Goal: Task Accomplishment & Management: Manage account settings

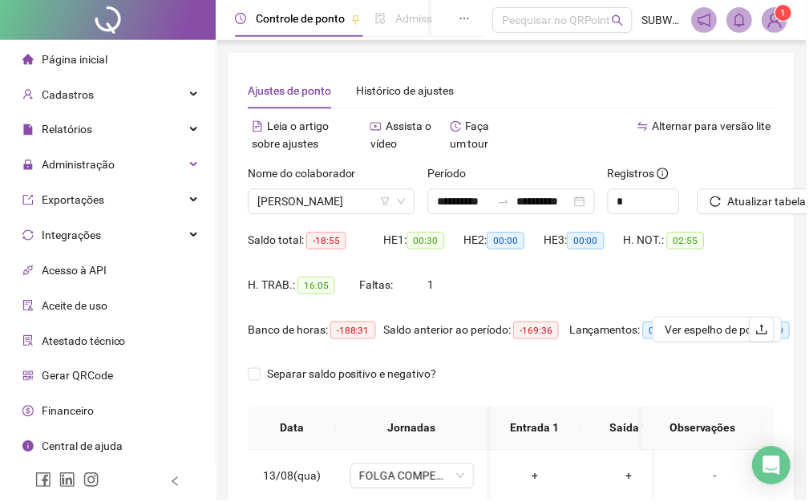
click at [780, 209] on span "Atualizar tabela" at bounding box center [769, 202] width 79 height 18
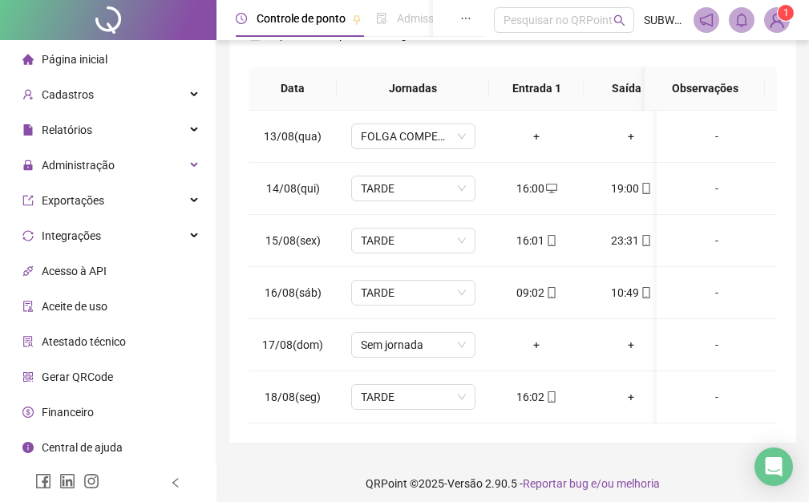
scroll to position [363, 0]
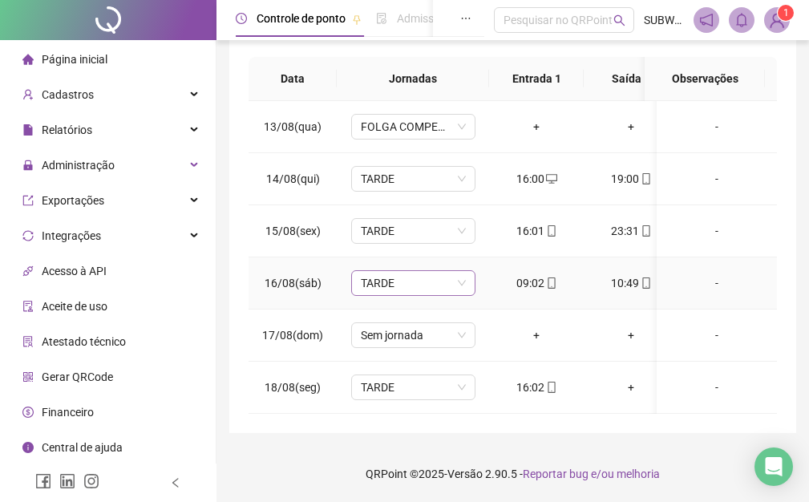
click at [411, 276] on span "TARDE" at bounding box center [413, 283] width 105 height 24
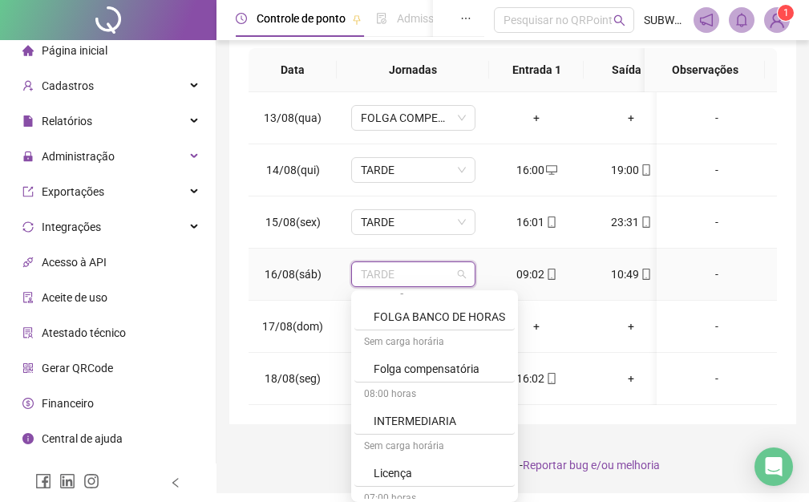
scroll to position [785, 0]
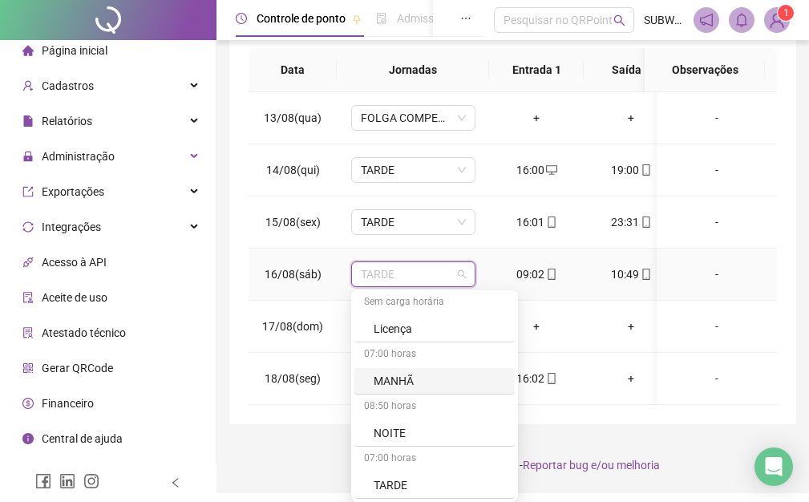
click at [419, 376] on div "MANHÃ" at bounding box center [440, 381] width 132 height 18
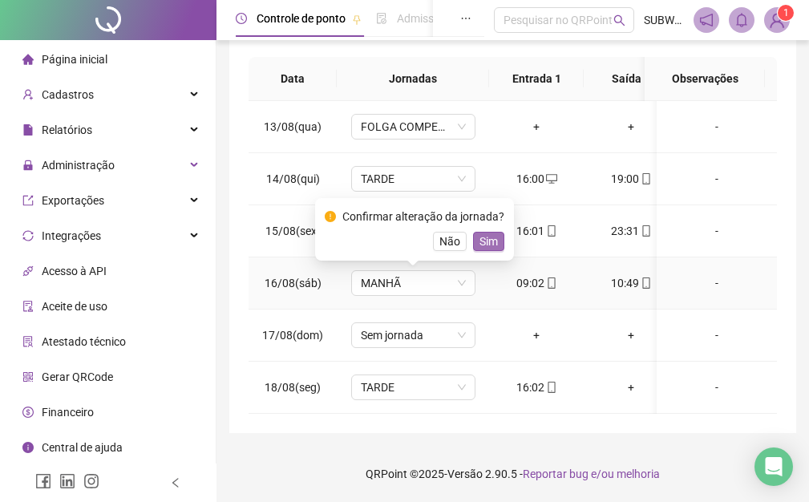
click at [482, 233] on span "Sim" at bounding box center [489, 242] width 18 height 18
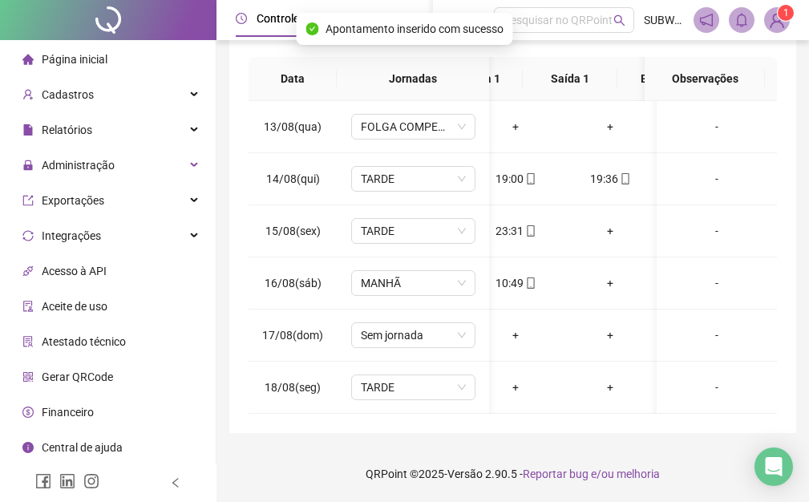
scroll to position [0, 115]
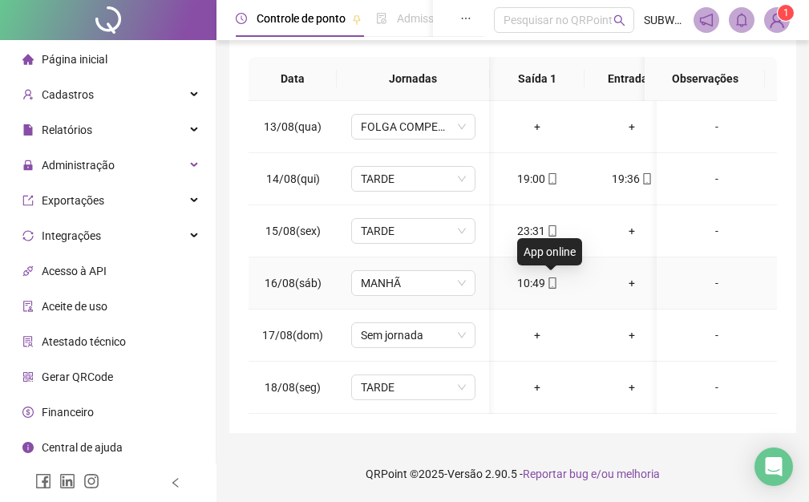
click at [551, 278] on icon "mobile" at bounding box center [552, 283] width 7 height 11
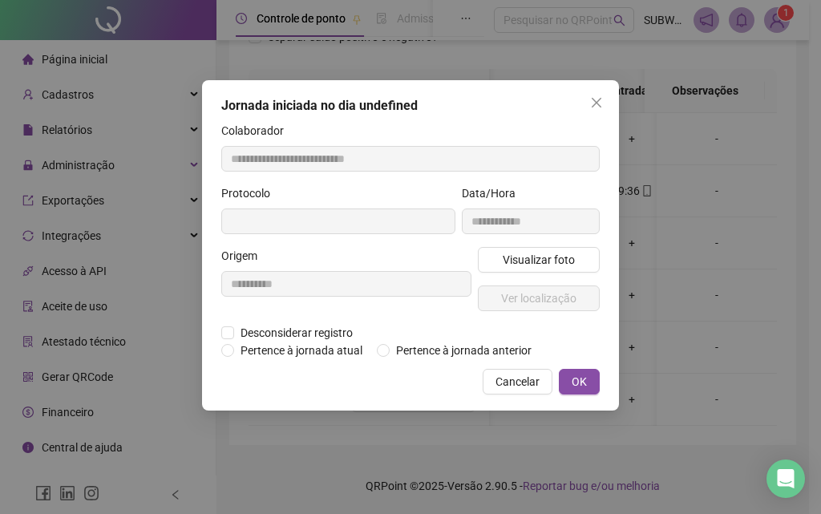
type input "**********"
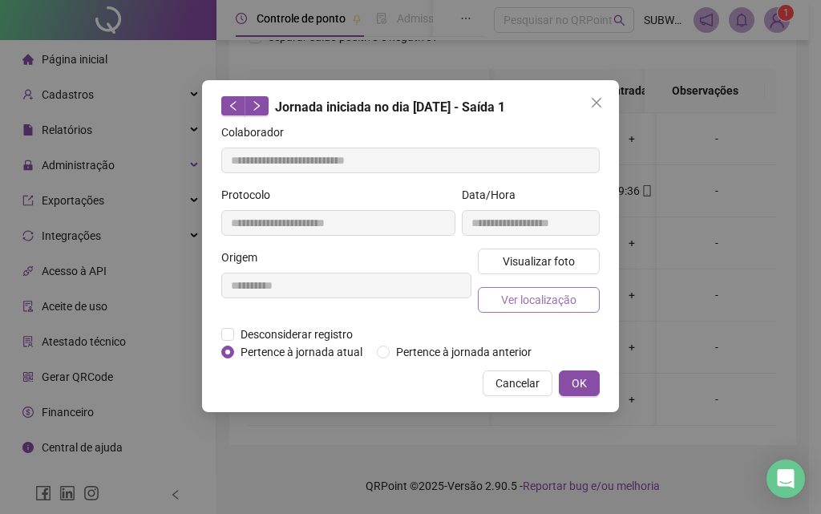
click at [533, 303] on span "Ver localização" at bounding box center [538, 300] width 75 height 18
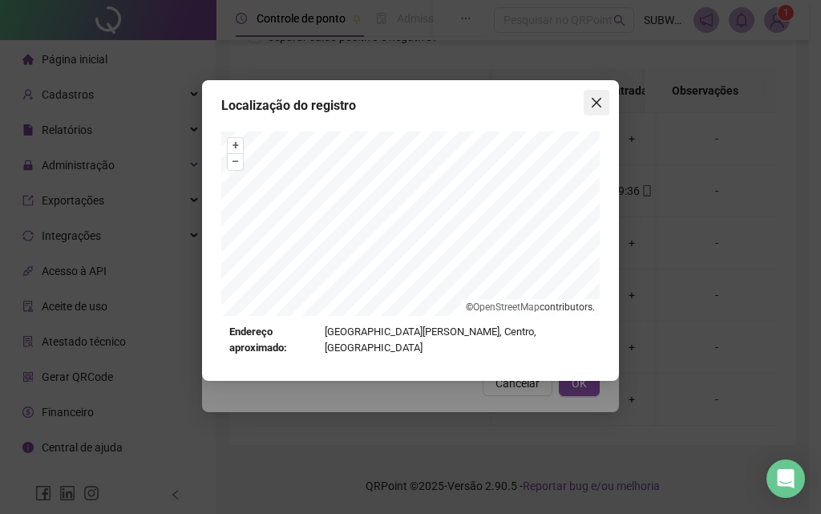
click at [592, 103] on icon "close" at bounding box center [596, 102] width 13 height 13
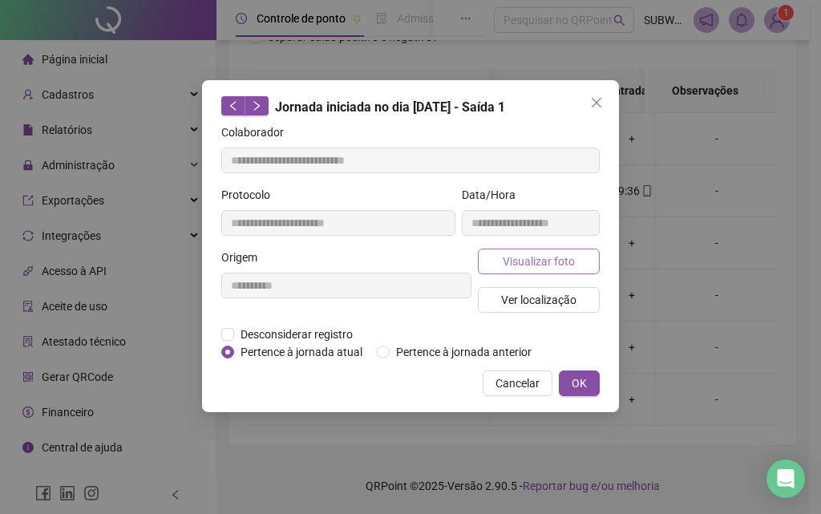
click at [544, 269] on span "Visualizar foto" at bounding box center [539, 262] width 72 height 18
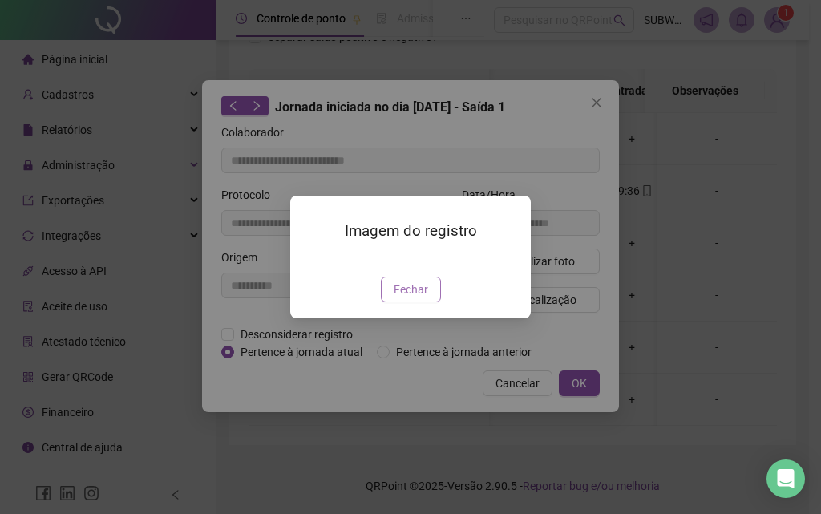
click at [420, 298] on span "Fechar" at bounding box center [411, 290] width 34 height 18
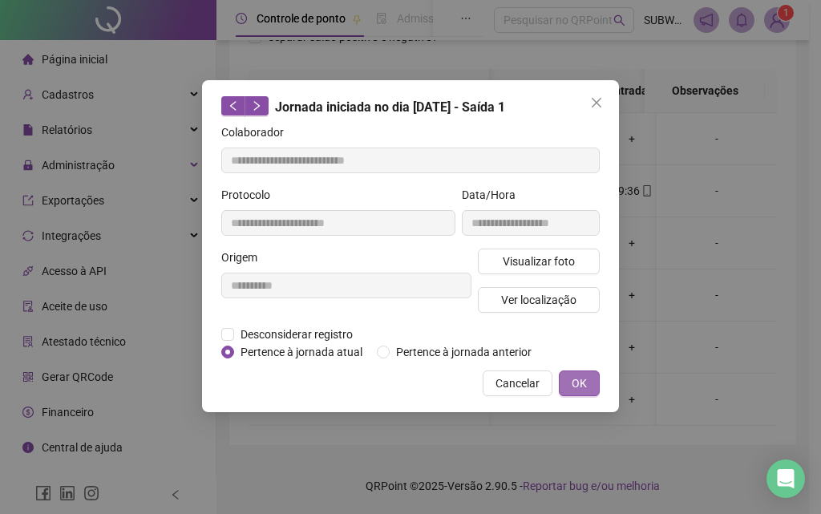
click at [574, 375] on span "OK" at bounding box center [579, 384] width 15 height 18
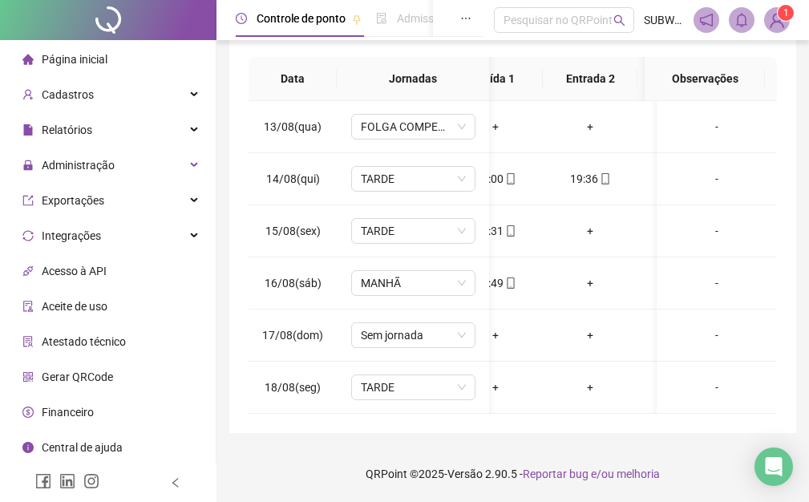
scroll to position [0, 139]
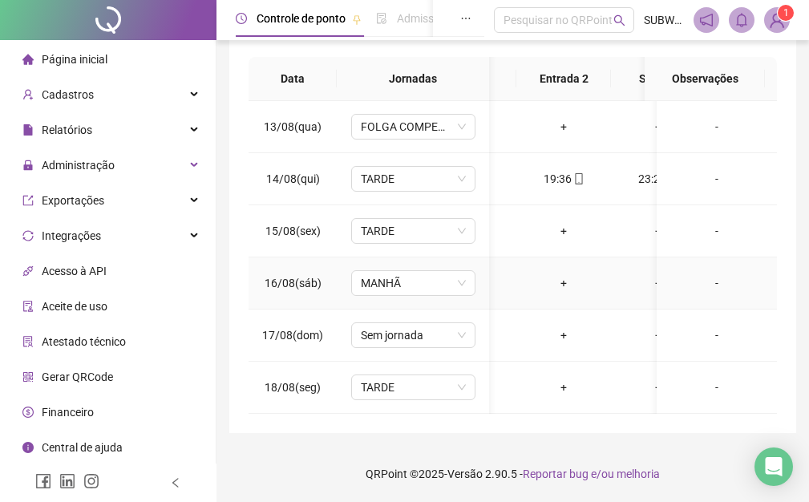
click at [565, 274] on div "+" at bounding box center [563, 283] width 69 height 18
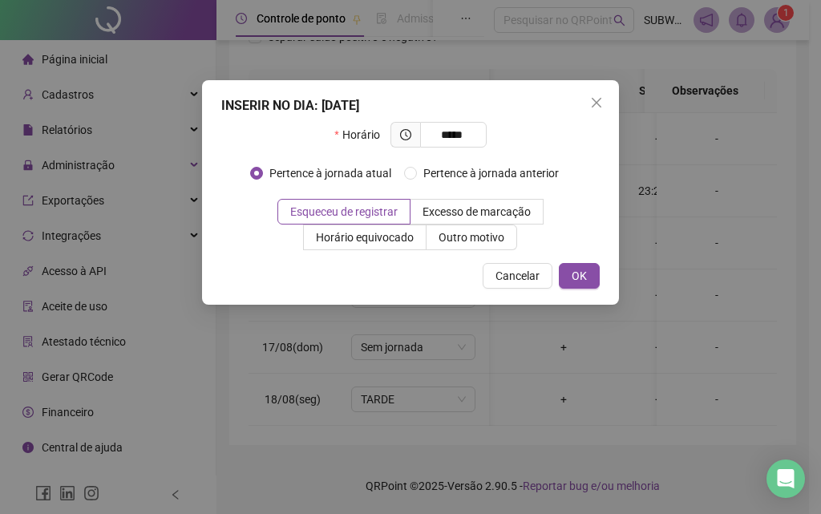
type input "*****"
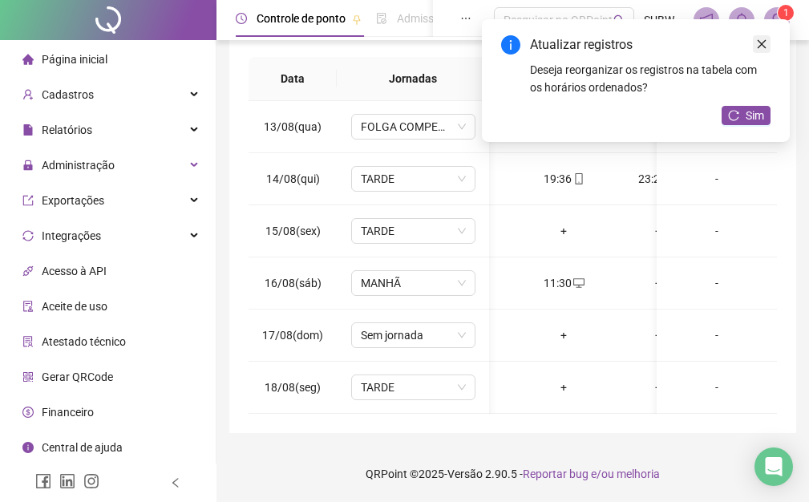
click at [760, 43] on icon "close" at bounding box center [762, 44] width 9 height 9
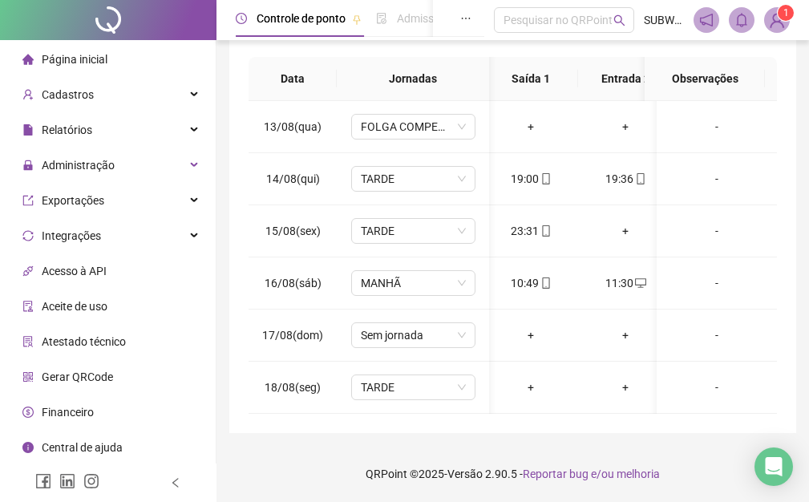
scroll to position [0, 125]
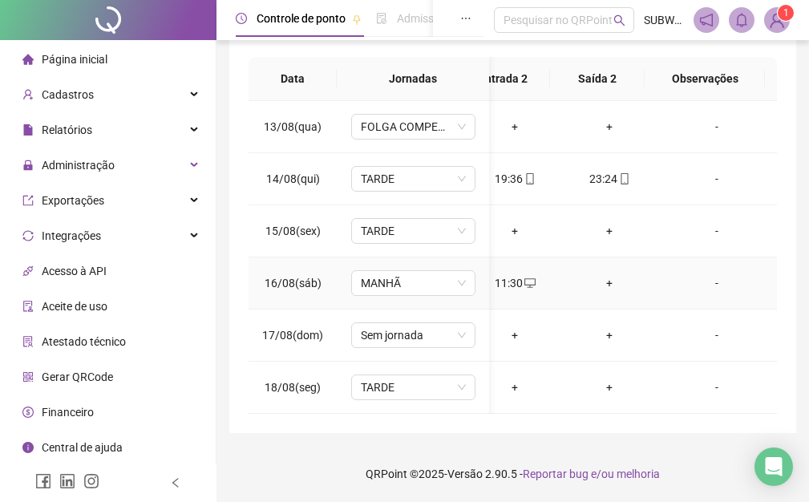
click at [600, 280] on div "+" at bounding box center [609, 283] width 69 height 18
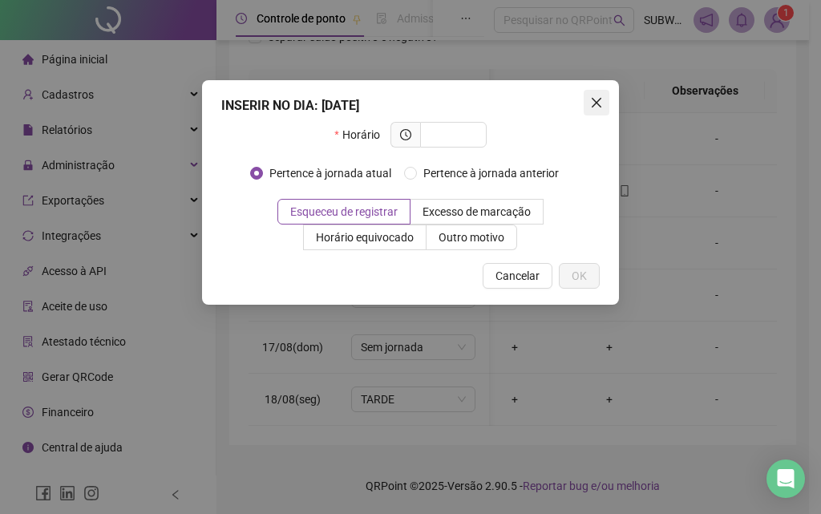
click at [596, 107] on icon "close" at bounding box center [596, 102] width 13 height 13
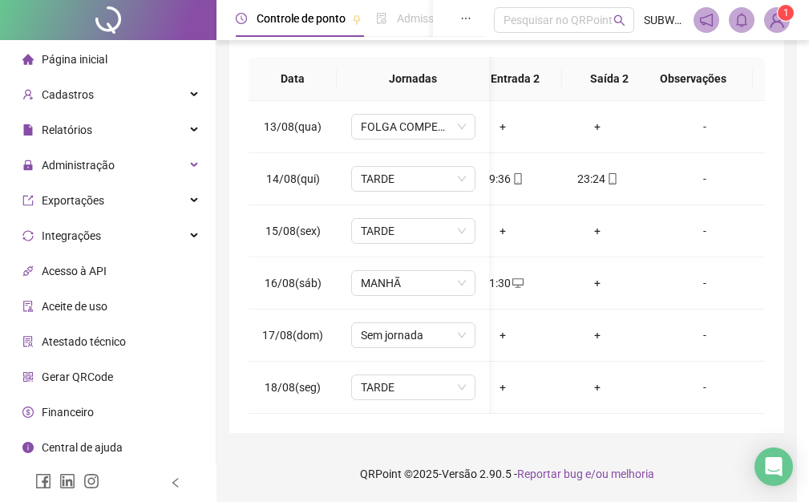
scroll to position [0, 211]
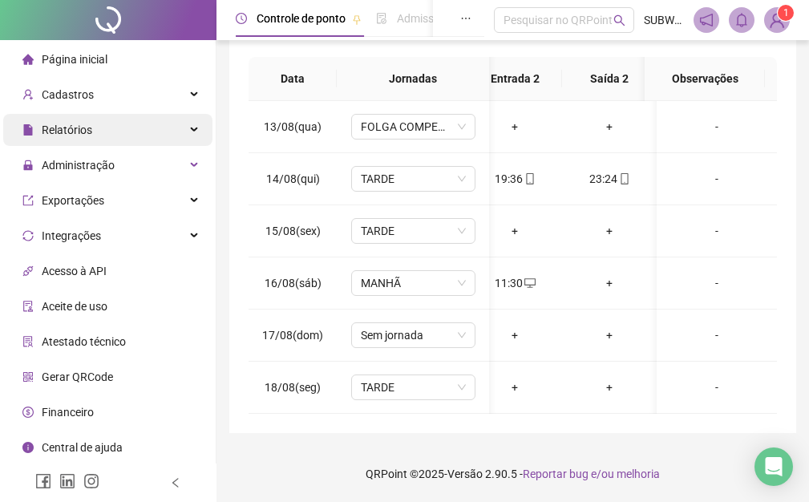
click at [98, 131] on div "Relatórios" at bounding box center [107, 130] width 209 height 32
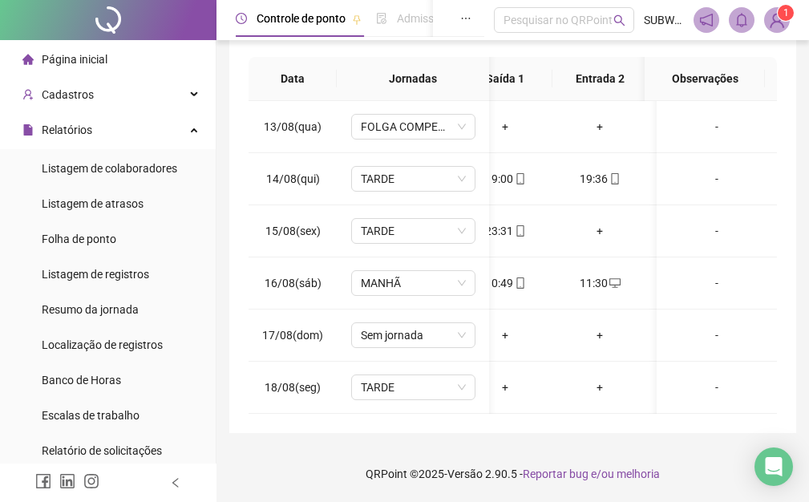
scroll to position [0, 152]
click at [604, 284] on div "+" at bounding box center [609, 283] width 69 height 18
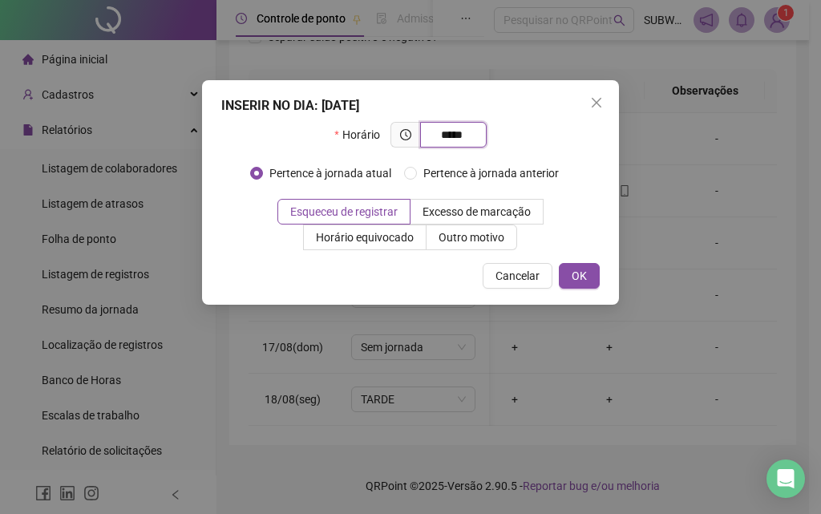
type input "*****"
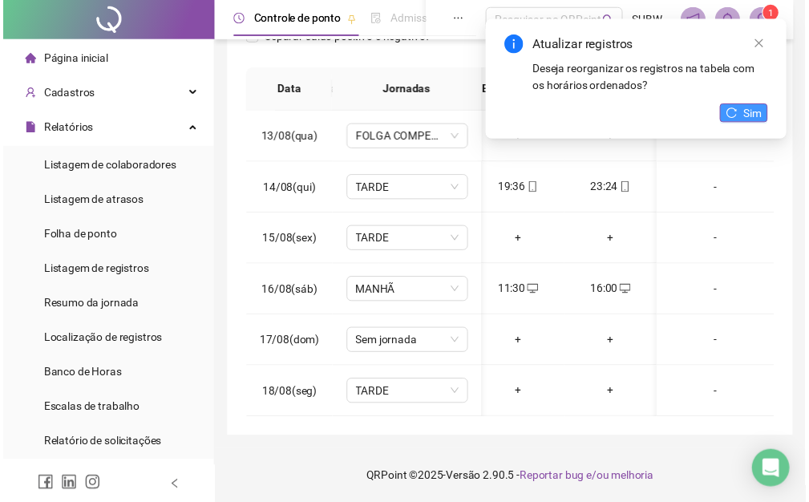
scroll to position [0, 211]
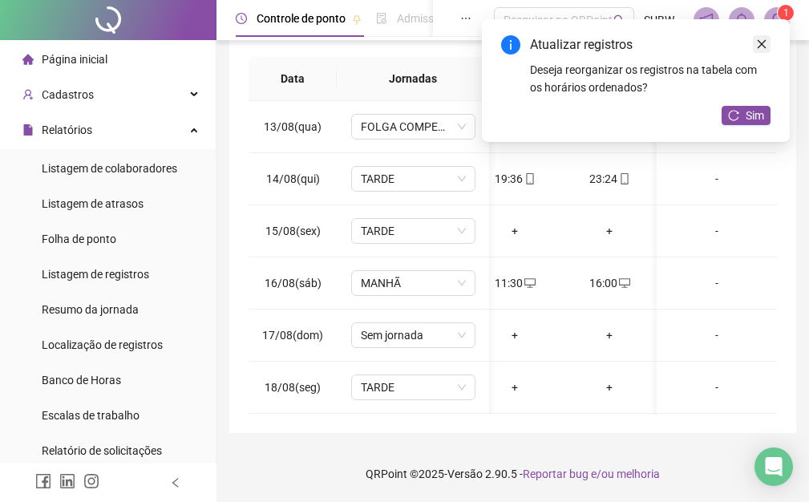
click at [761, 49] on icon "close" at bounding box center [761, 43] width 11 height 11
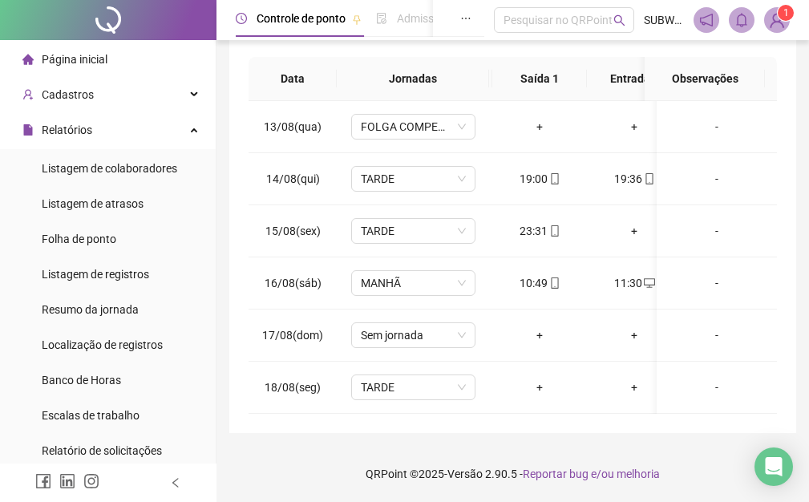
scroll to position [0, 0]
click at [383, 334] on span "Sem jornada" at bounding box center [413, 335] width 105 height 24
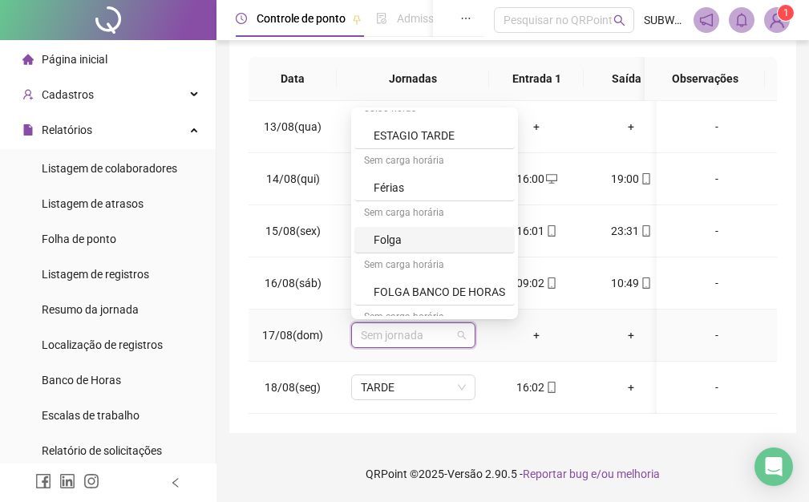
click at [461, 239] on div "Folga" at bounding box center [440, 240] width 132 height 18
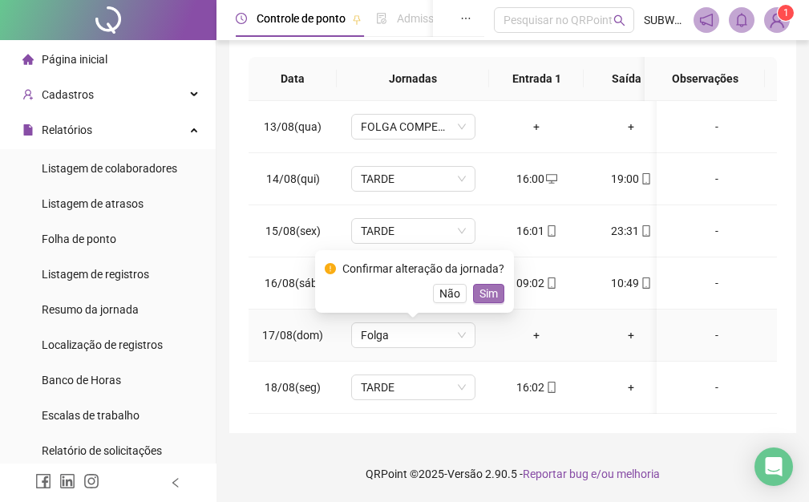
click at [486, 290] on span "Sim" at bounding box center [489, 294] width 18 height 18
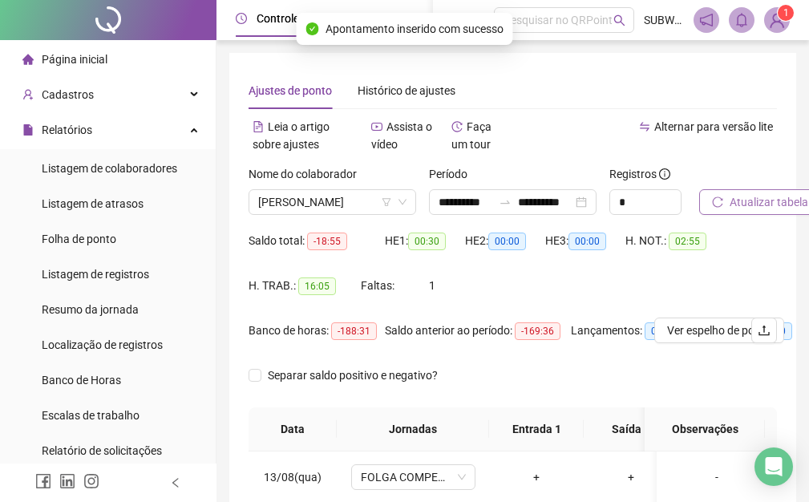
click at [778, 192] on button "Atualizar tabela" at bounding box center [760, 202] width 122 height 26
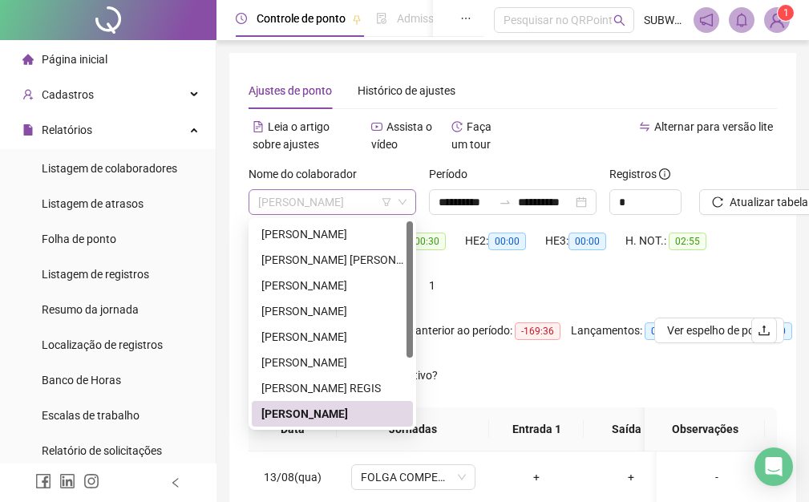
click at [296, 197] on span "[PERSON_NAME]" at bounding box center [332, 202] width 148 height 24
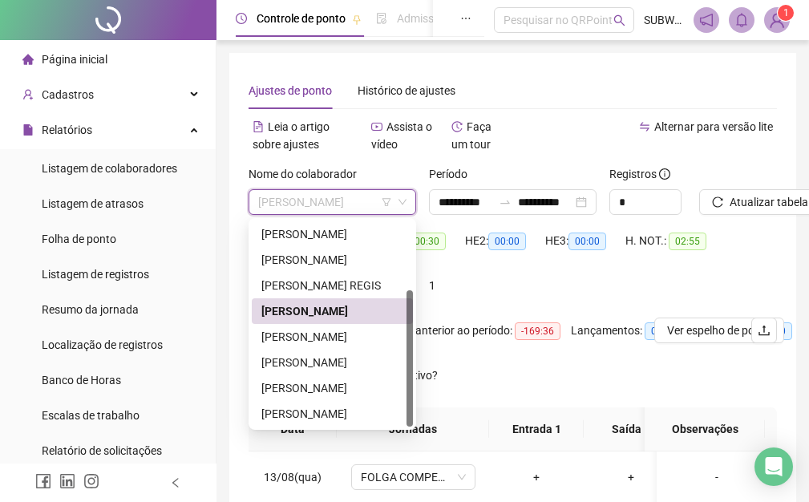
drag, startPoint x: 407, startPoint y: 265, endPoint x: 431, endPoint y: 377, distance: 113.9
click at [433, 379] on body "**********" at bounding box center [404, 251] width 809 height 502
click at [350, 342] on div "[PERSON_NAME]" at bounding box center [332, 337] width 142 height 18
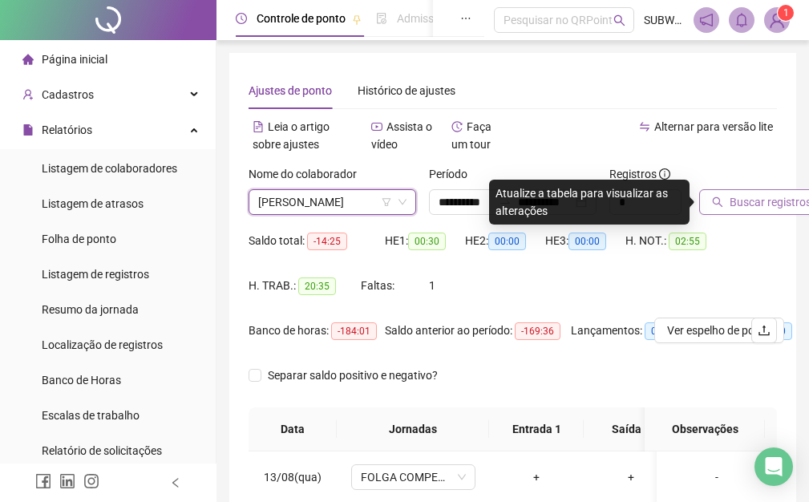
click at [732, 201] on span "Buscar registros" at bounding box center [771, 202] width 82 height 18
